Goal: Task Accomplishment & Management: Complete application form

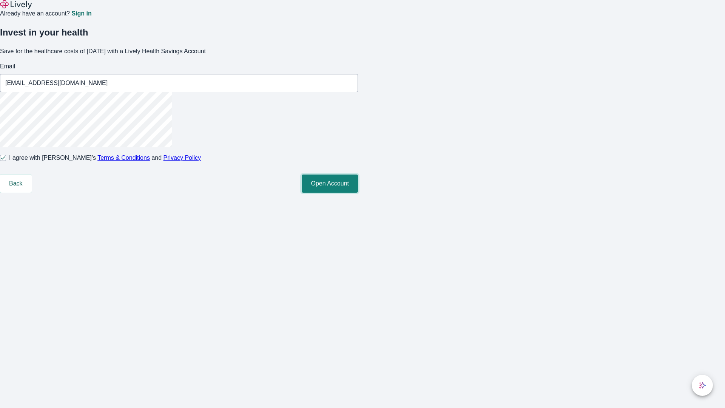
click at [358, 193] on button "Open Account" at bounding box center [330, 184] width 56 height 18
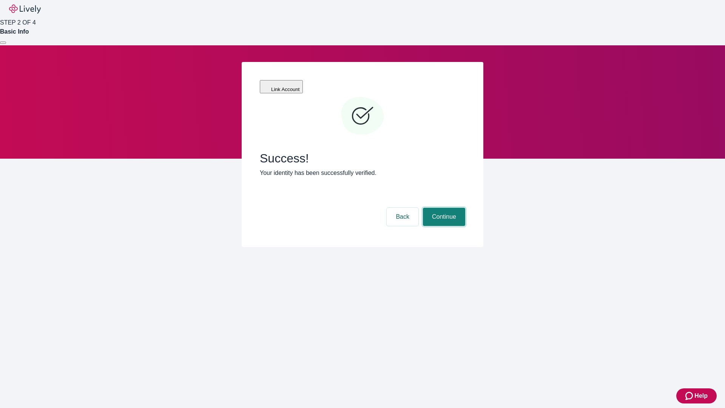
click at [443, 208] on button "Continue" at bounding box center [444, 217] width 42 height 18
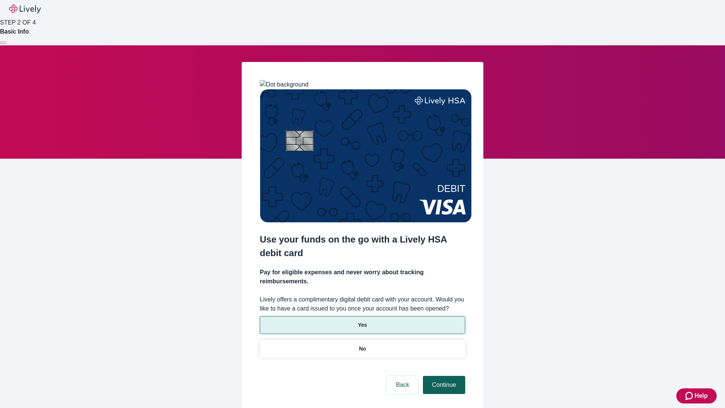
click at [362, 321] on p "Yes" at bounding box center [362, 325] width 9 height 8
click at [443, 376] on button "Continue" at bounding box center [444, 385] width 42 height 18
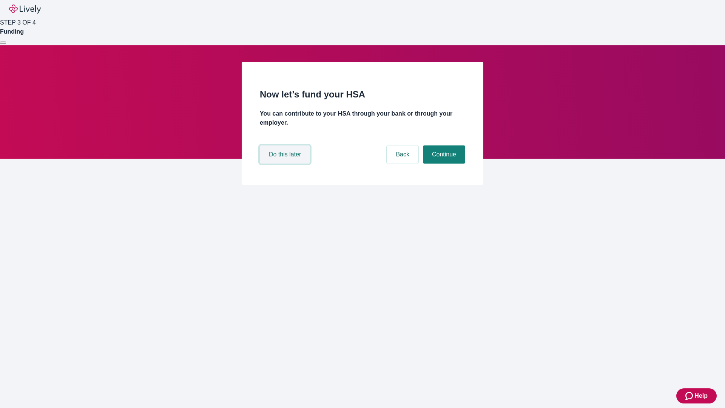
click at [286, 164] on button "Do this later" at bounding box center [285, 154] width 50 height 18
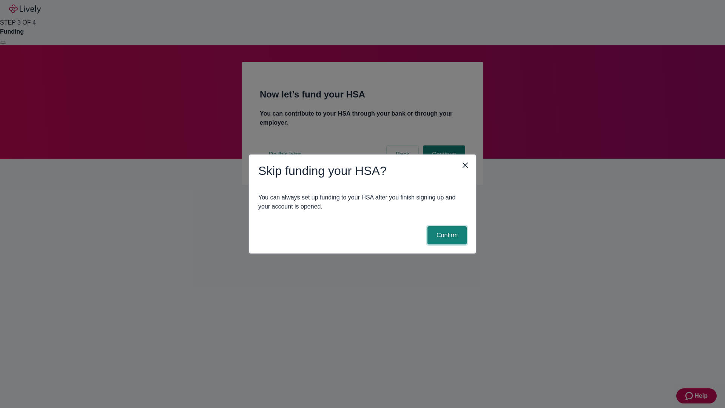
click at [446, 235] on button "Confirm" at bounding box center [447, 235] width 39 height 18
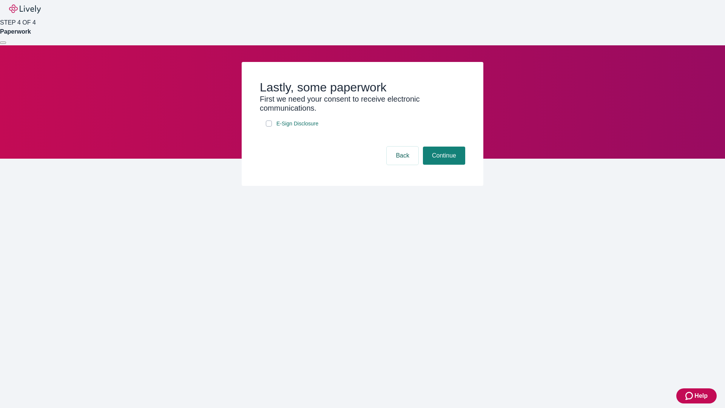
click at [269, 127] on input "E-Sign Disclosure" at bounding box center [269, 124] width 6 height 6
checkbox input "true"
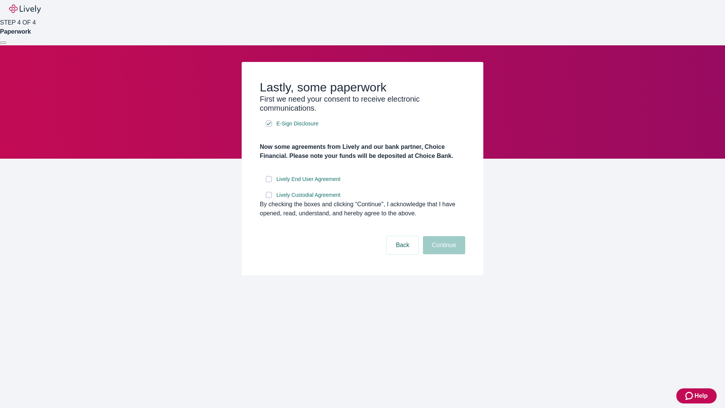
click at [269, 182] on input "Lively End User Agreement" at bounding box center [269, 179] width 6 height 6
checkbox input "true"
click at [269, 198] on input "Lively Custodial Agreement" at bounding box center [269, 195] width 6 height 6
checkbox input "true"
click at [443, 254] on button "Continue" at bounding box center [444, 245] width 42 height 18
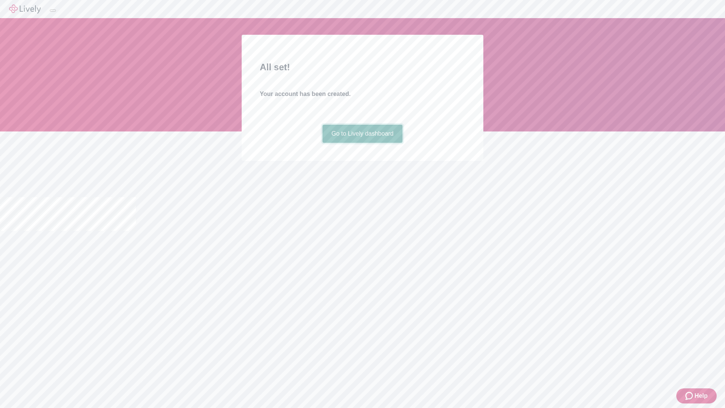
click at [362, 143] on link "Go to Lively dashboard" at bounding box center [363, 134] width 80 height 18
